Goal: Check status

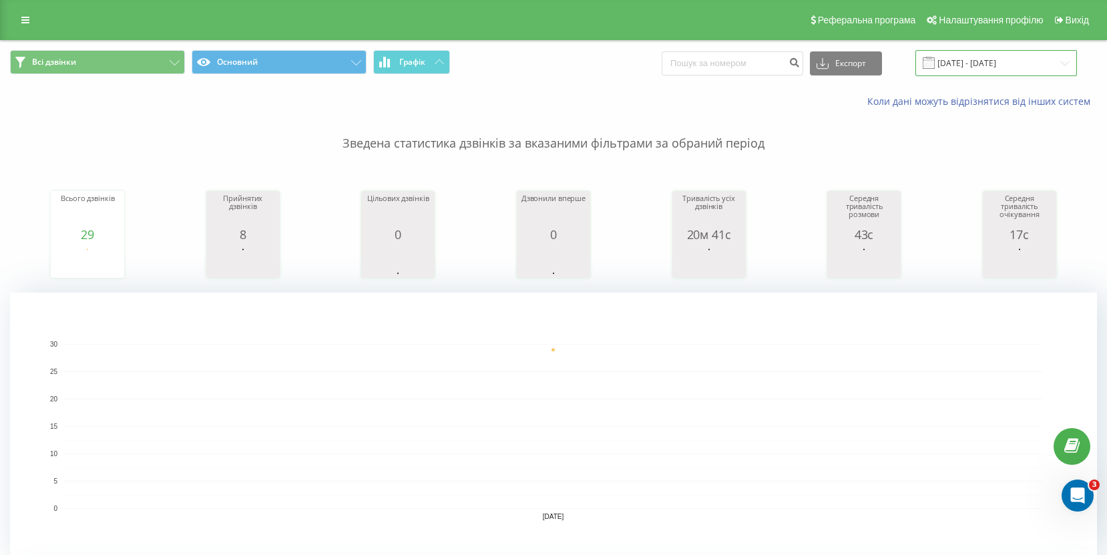
click at [981, 61] on input "[DATE] - [DATE]" at bounding box center [996, 63] width 162 height 26
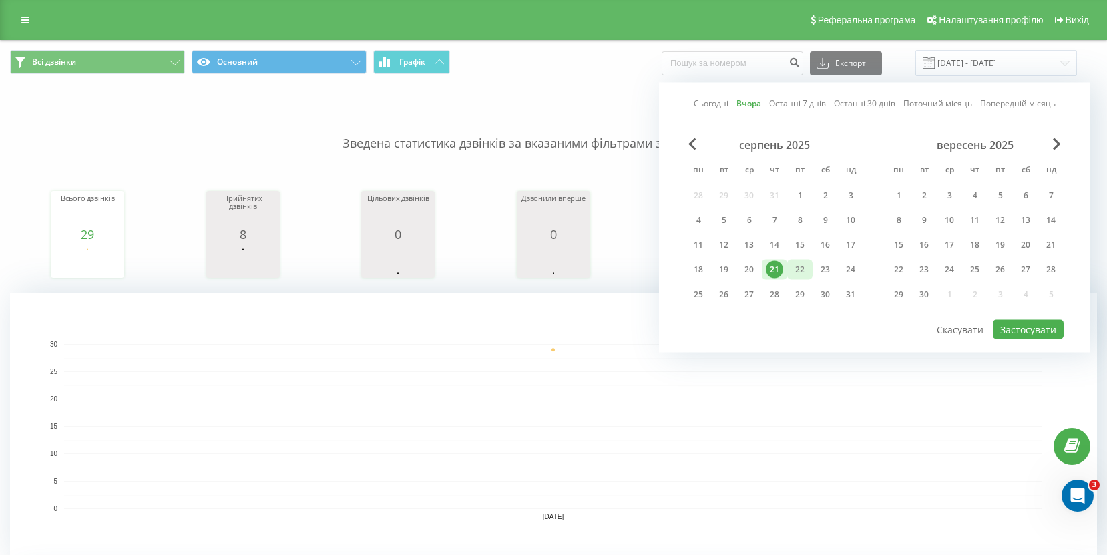
click at [801, 264] on div "22" at bounding box center [799, 269] width 17 height 17
click at [1034, 327] on button "Застосувати" at bounding box center [1028, 329] width 71 height 19
type input "22.08.2025 - 22.08.2025"
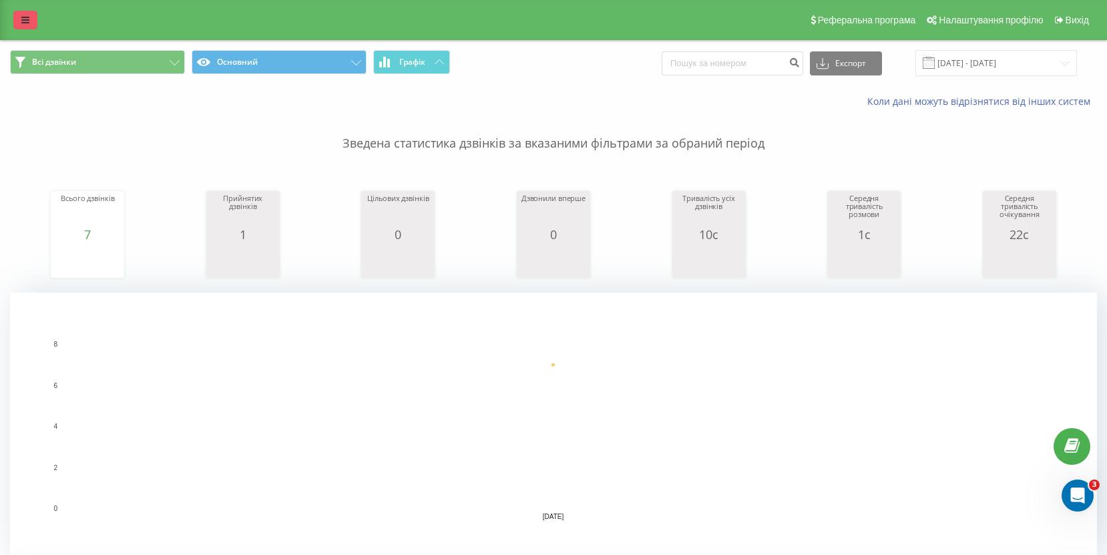
click at [28, 23] on icon at bounding box center [25, 19] width 8 height 9
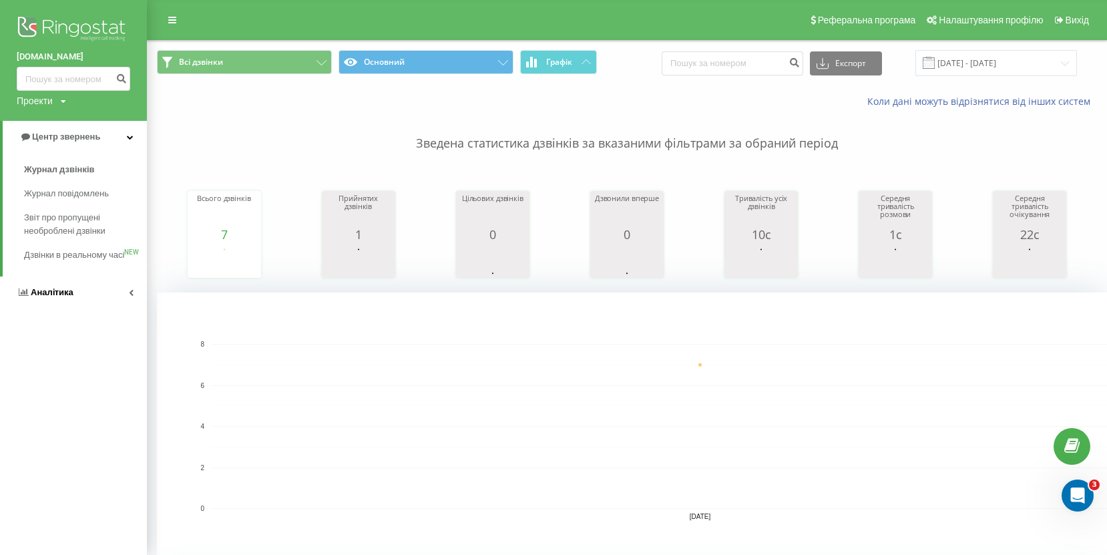
click at [92, 308] on link "Аналiтика" at bounding box center [73, 292] width 147 height 32
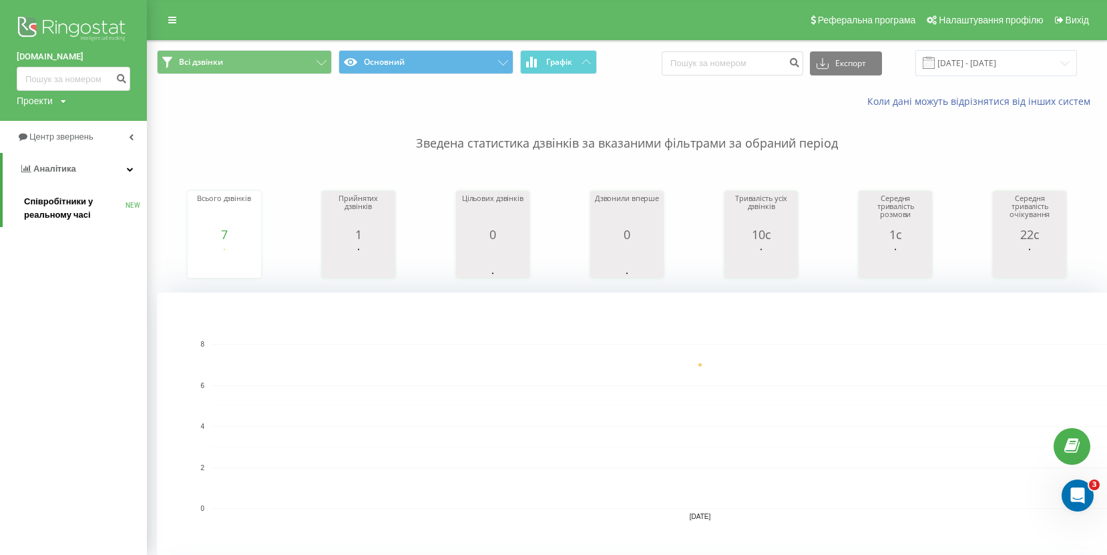
click at [76, 218] on span "Співробітники у реальному часі" at bounding box center [74, 208] width 101 height 27
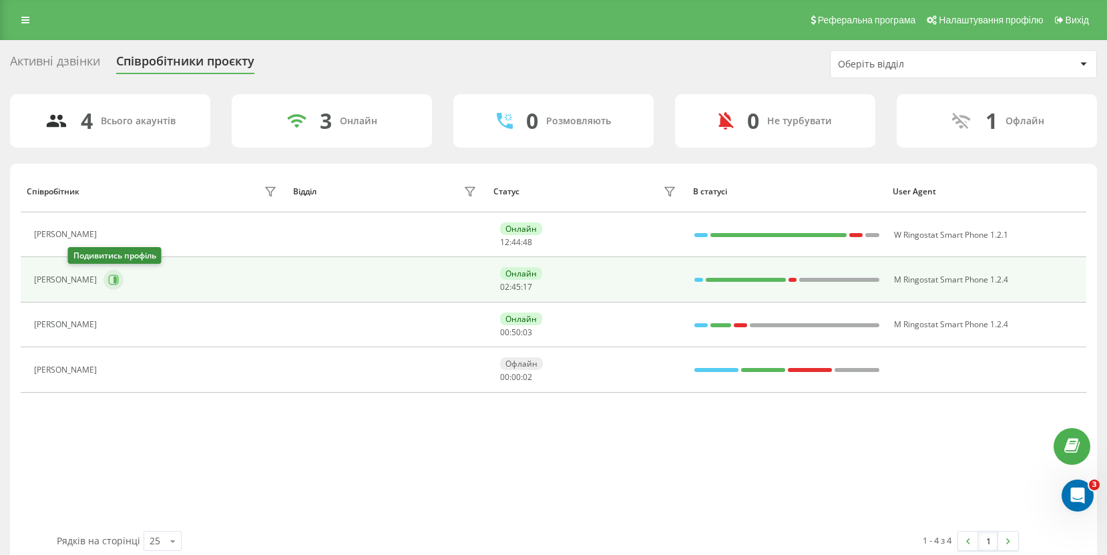
click at [114, 278] on icon at bounding box center [115, 279] width 3 height 7
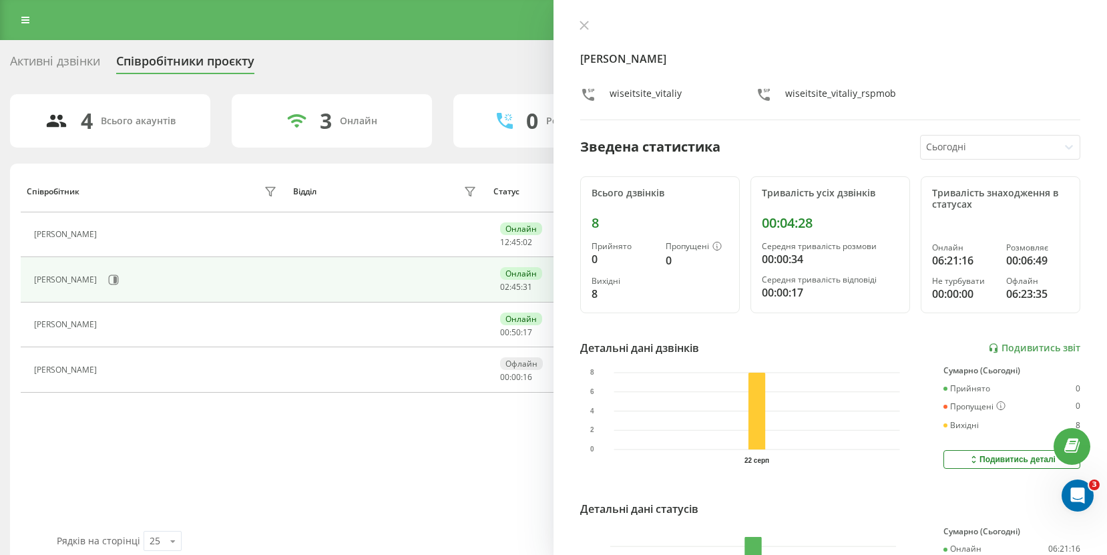
click at [449, 161] on div "4 Всього акаунтів 3 Онлайн 0 Розмовляють 0 Не турбувати 1 Офлайн Співробітник В…" at bounding box center [553, 329] width 1087 height 470
click at [499, 163] on div "4 Всього акаунтів 3 Онлайн 0 Розмовляють 0 Не турбувати 1 Офлайн Співробітник В…" at bounding box center [553, 329] width 1087 height 470
click at [588, 23] on icon at bounding box center [584, 25] width 9 height 9
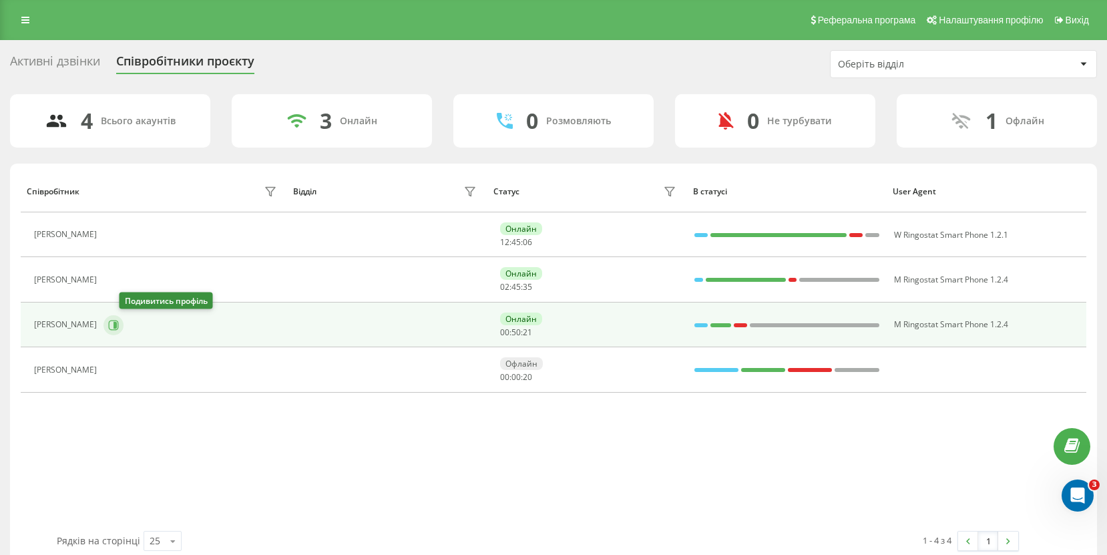
click at [119, 326] on icon at bounding box center [113, 325] width 11 height 11
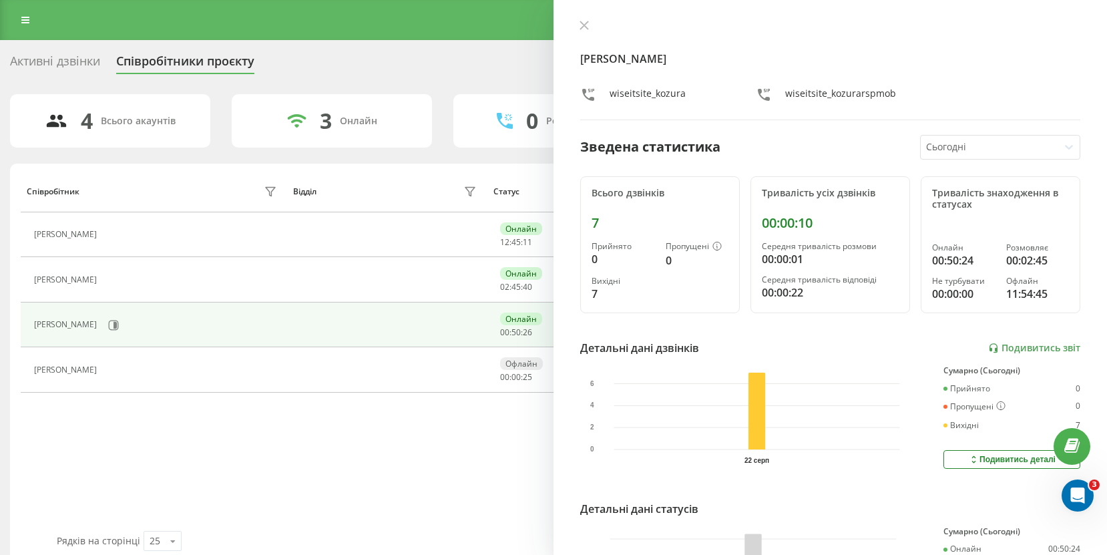
click at [386, 136] on div "3 Онлайн" at bounding box center [332, 120] width 200 height 53
click at [594, 23] on div at bounding box center [830, 26] width 500 height 13
click at [576, 25] on button at bounding box center [584, 26] width 17 height 13
